Goal: Information Seeking & Learning: Learn about a topic

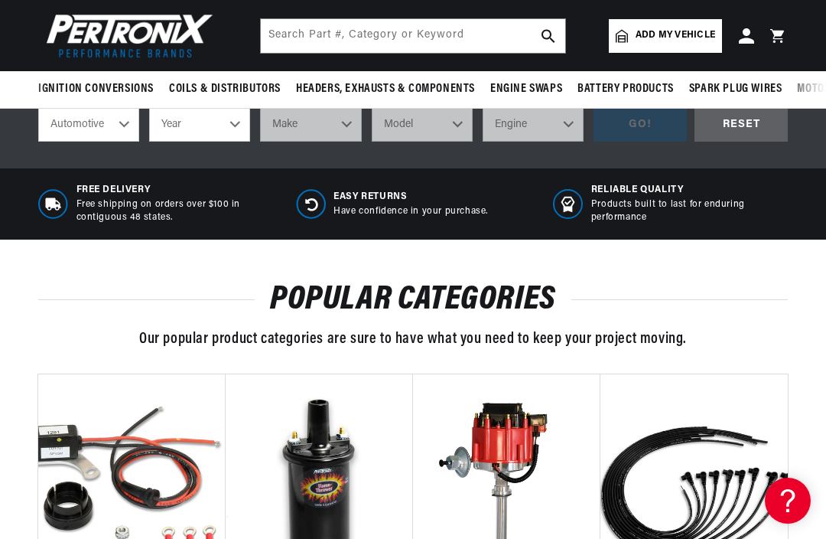
scroll to position [555, 0]
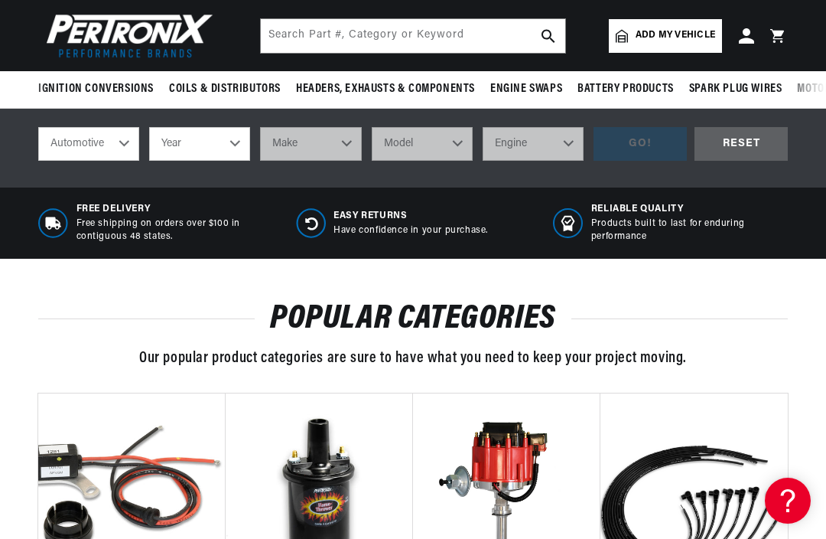
click at [207, 144] on select "Year [DATE] 2021 2020 2019 2018 2017 2016 2015 2014 2013 2012 2011 2010 2009 20…" at bounding box center [199, 144] width 101 height 34
select select "1998"
click at [339, 142] on select "Make Buick Chevrolet Chrysler Dodge Ford GMC Hyundai Isuzu Jeep Lincoln Mazda M…" at bounding box center [310, 144] width 101 height 34
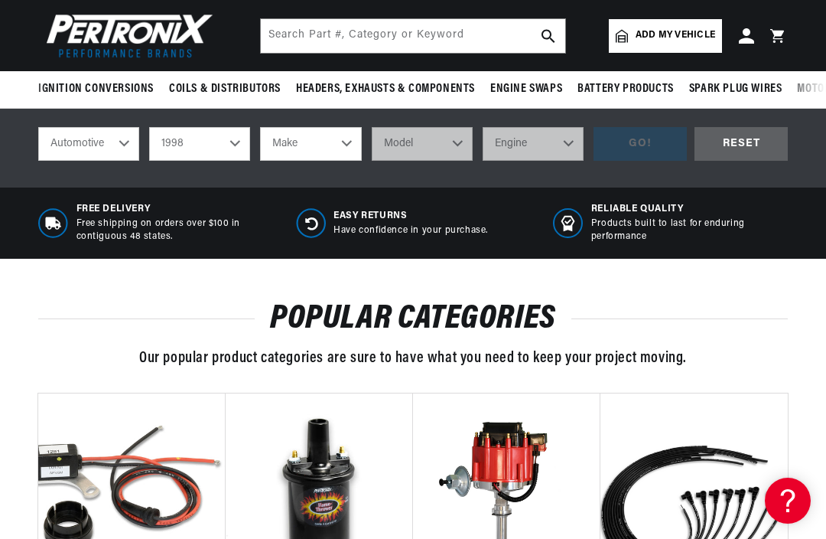
select select "Chevrolet"
click at [462, 146] on select "Model Astro B7 Blazer C35 C1500 C1500 Suburban C2500 C2500 Suburban C3500 C3500…" at bounding box center [422, 144] width 101 height 34
select select "Camaro"
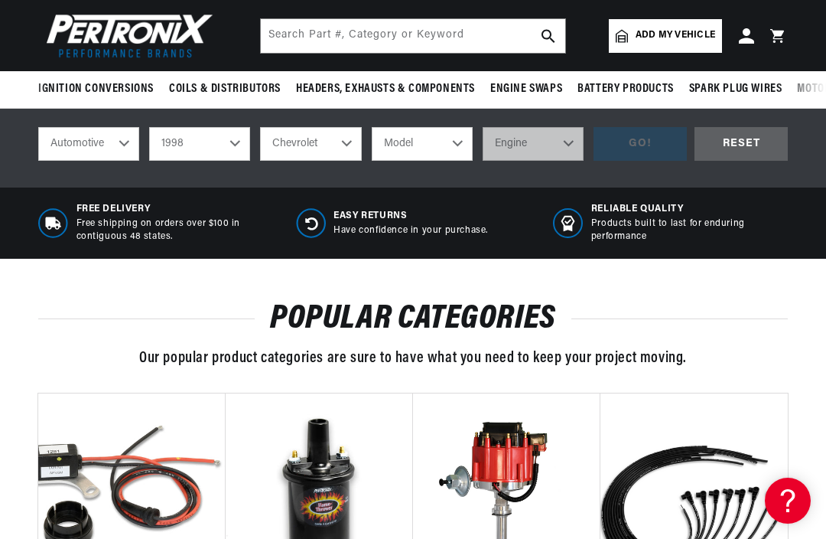
select select "Camaro"
click at [584, 133] on select "Engine 3.8L 5.7L" at bounding box center [533, 144] width 101 height 34
click at [556, 144] on select "Engine 3.8L 5.7L" at bounding box center [533, 144] width 101 height 34
select select "5.7L"
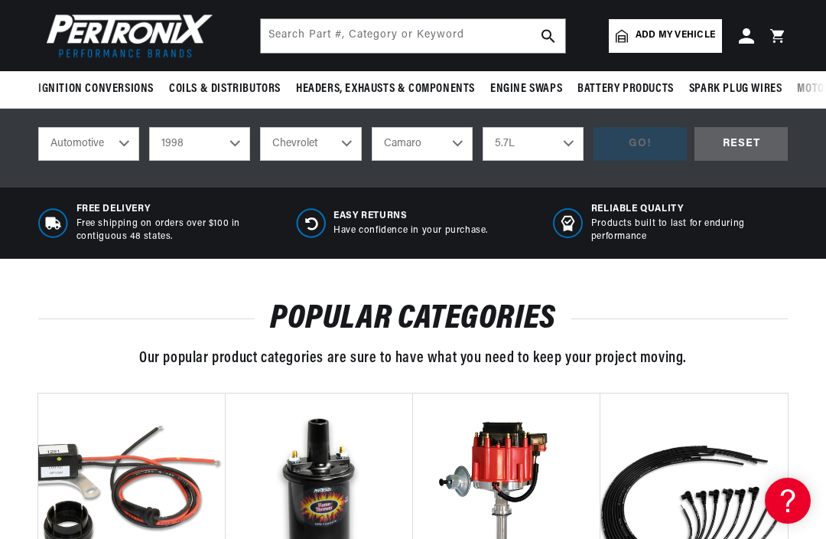
scroll to position [0, 1377]
click at [637, 148] on div "GO!" at bounding box center [640, 144] width 93 height 34
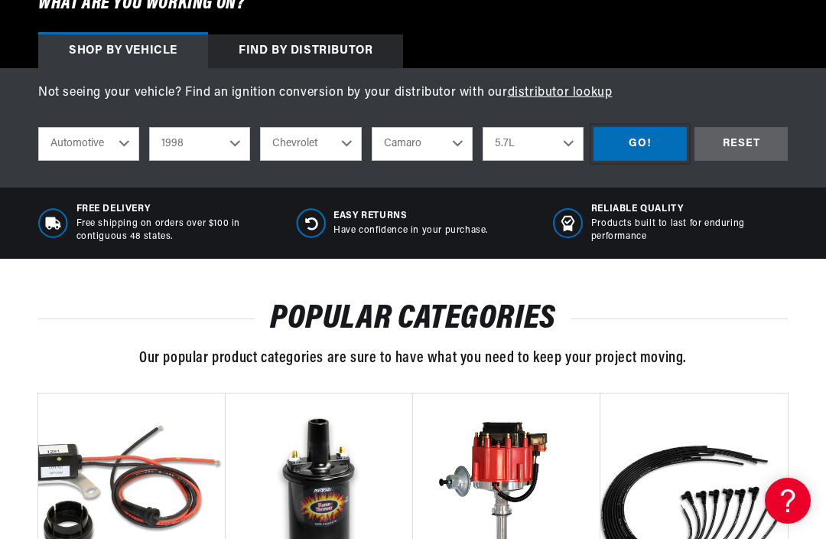
scroll to position [0, 181]
click at [236, 141] on select "2022 2021 2020 2019 2018 2017 2016 2015 2014 2013 2012 2011 2010 2009 2008 2007…" at bounding box center [199, 144] width 101 height 34
select select "1987"
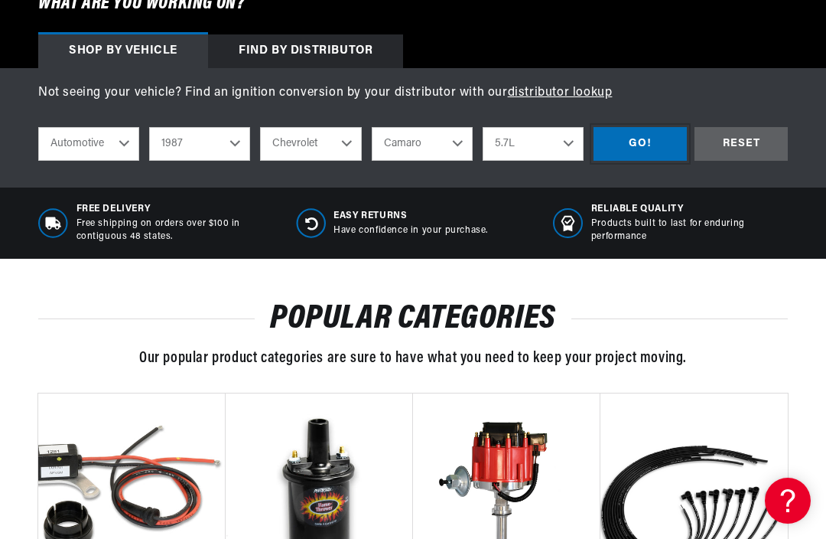
click at [642, 145] on div "GO!" at bounding box center [640, 144] width 93 height 34
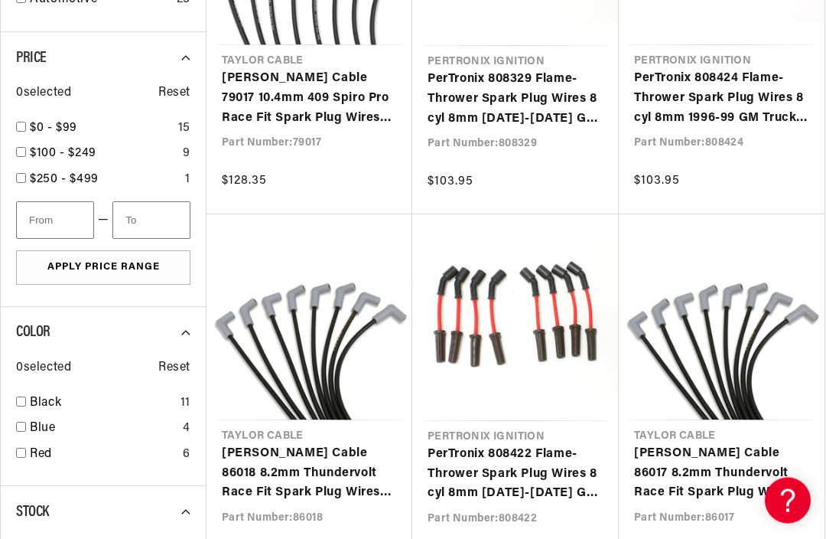
scroll to position [1228, 0]
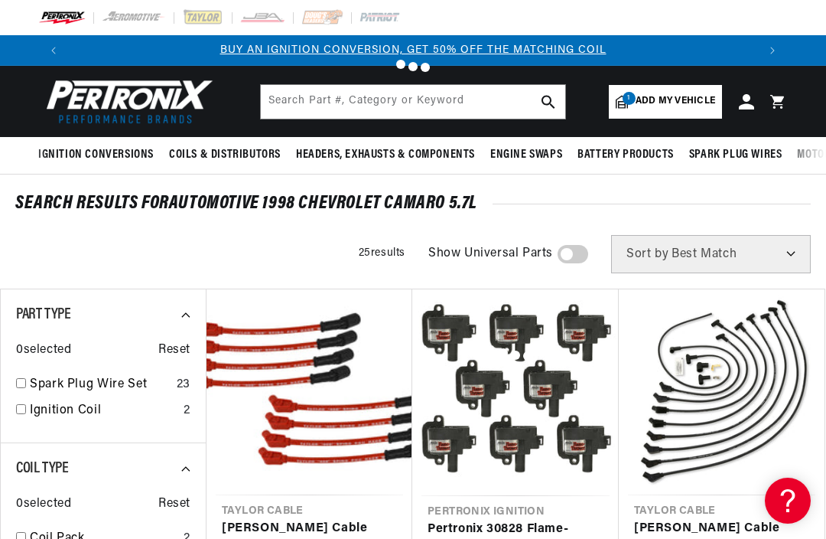
scroll to position [1334, 0]
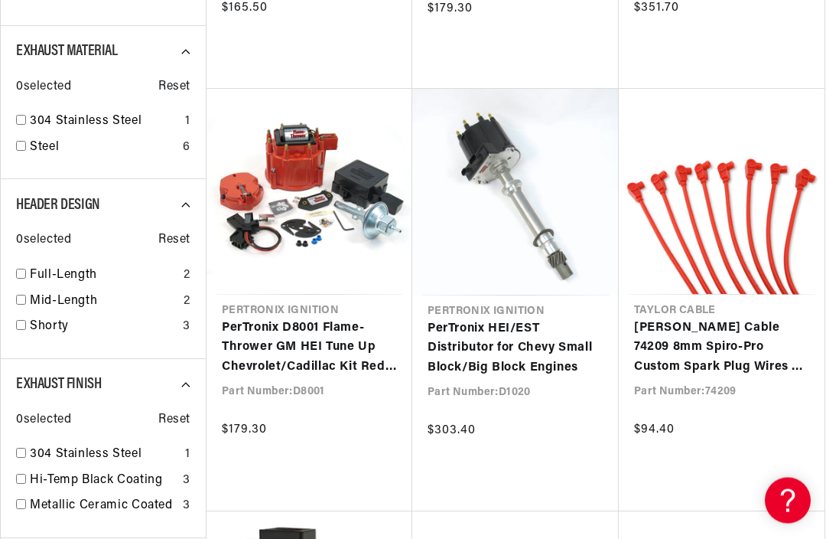
scroll to position [622, 0]
click at [510, 344] on link "PerTronix HEI/EST Distributor for Chevy Small Block/Big Block Engines" at bounding box center [516, 348] width 176 height 59
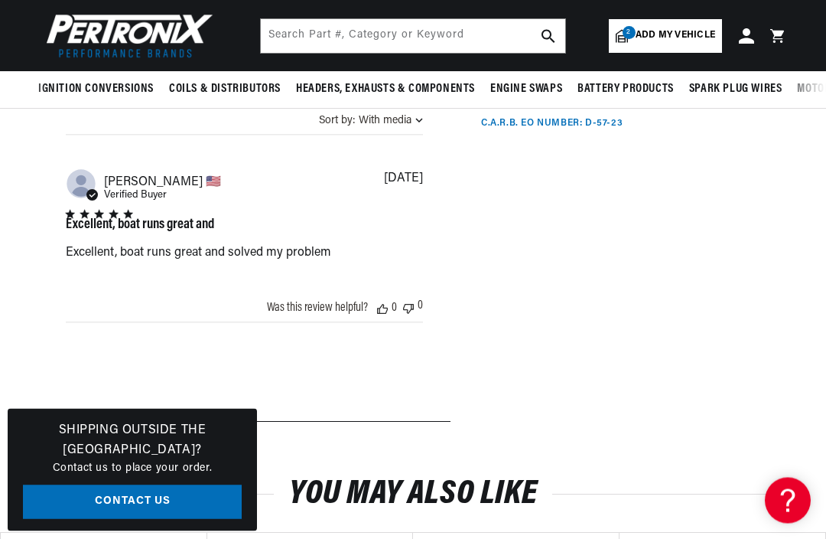
scroll to position [923, 0]
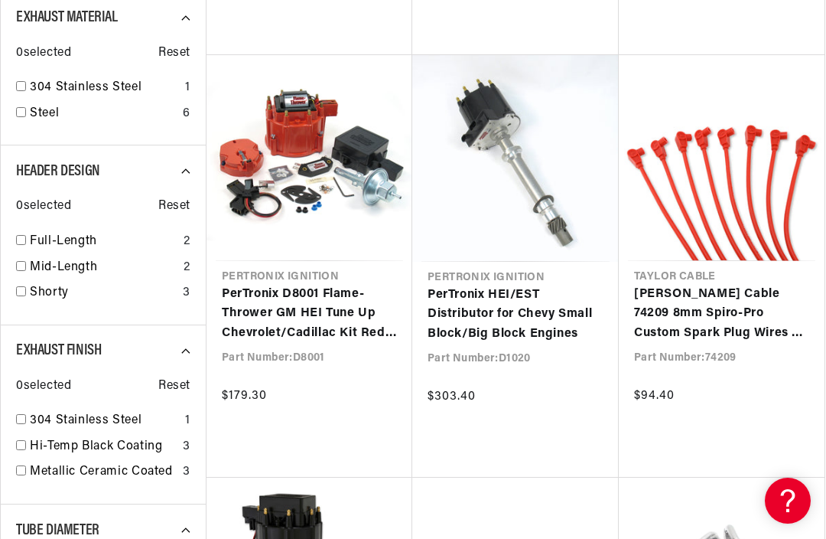
scroll to position [664, 0]
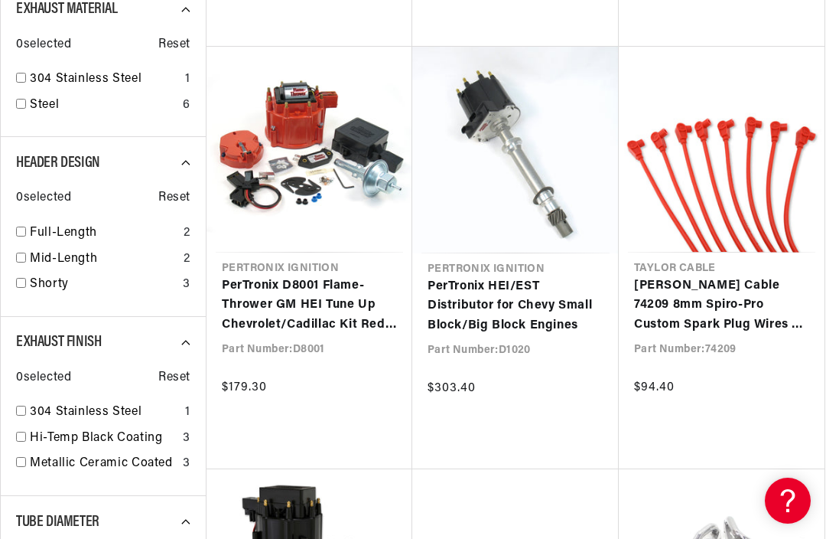
click at [503, 305] on link "PerTronix HEI/EST Distributor for Chevy Small Block/Big Block Engines" at bounding box center [516, 306] width 176 height 59
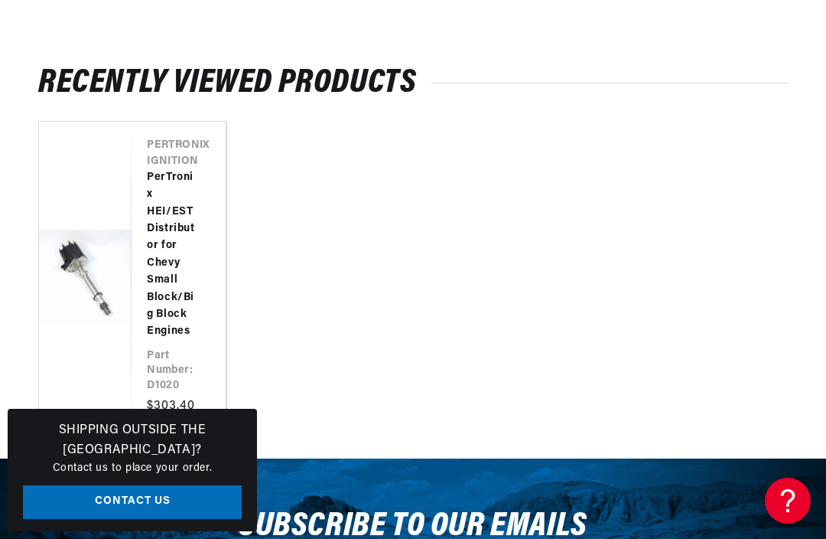
scroll to position [4037, 0]
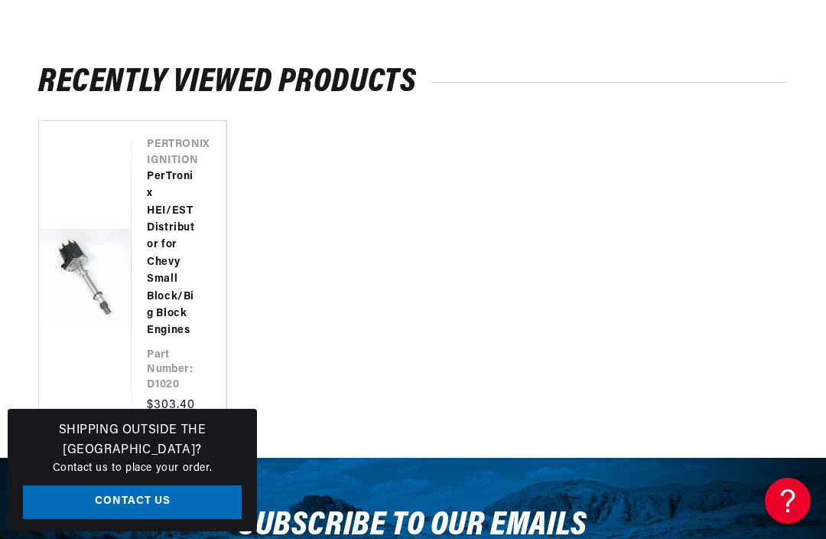
click at [175, 271] on link "PerTronix HEI/EST Distributor for Chevy Small Block/Big Block Engines" at bounding box center [171, 253] width 48 height 171
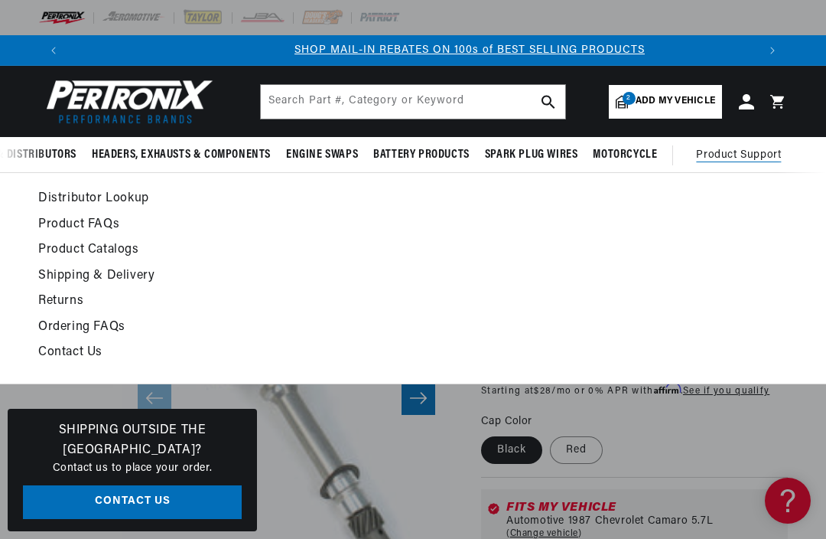
scroll to position [0, 689]
click at [64, 223] on link "Product FAQs" at bounding box center [308, 224] width 541 height 21
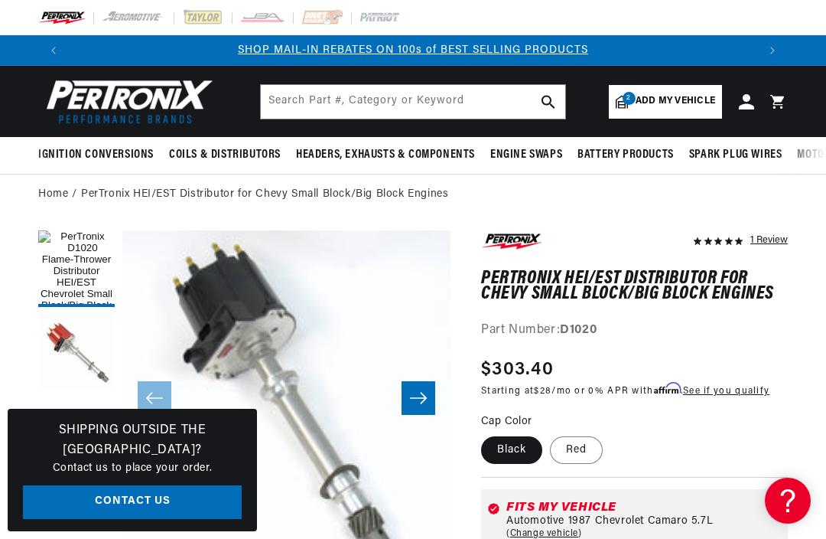
scroll to position [0, 1377]
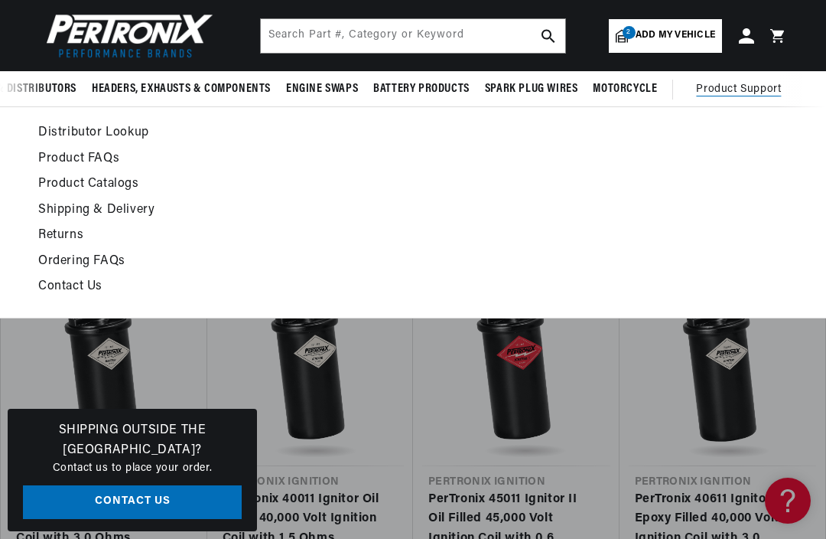
click at [58, 160] on link "Product FAQs" at bounding box center [308, 158] width 541 height 21
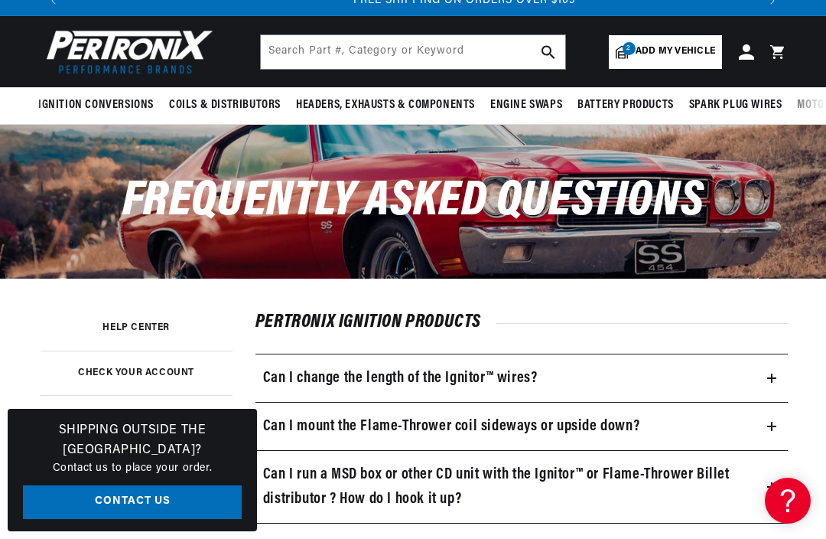
scroll to position [0, 1377]
